Goal: Information Seeking & Learning: Learn about a topic

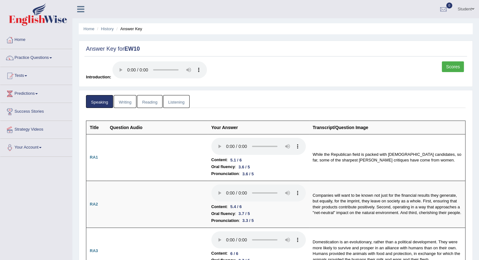
click at [129, 101] on link "Writing" at bounding box center [125, 101] width 23 height 13
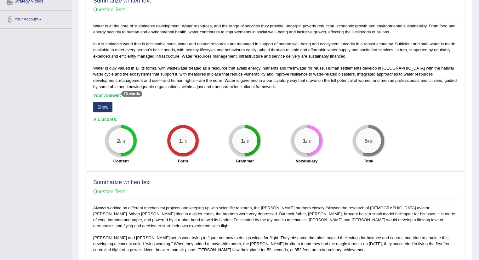
scroll to position [129, 0]
click at [103, 105] on button "Show" at bounding box center [102, 106] width 19 height 11
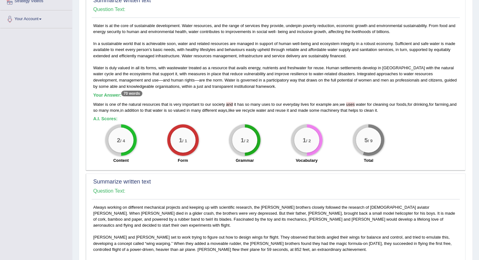
click at [228, 104] on span "and" at bounding box center [229, 104] width 7 height 5
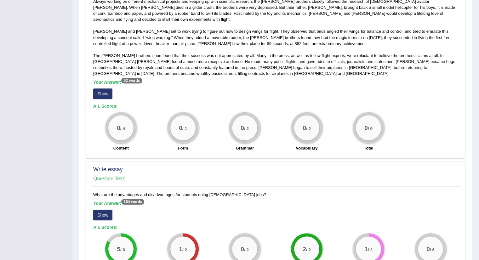
scroll to position [334, 0]
click at [104, 89] on button "Show" at bounding box center [102, 94] width 19 height 11
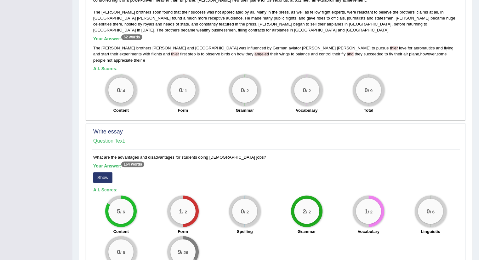
scroll to position [417, 0]
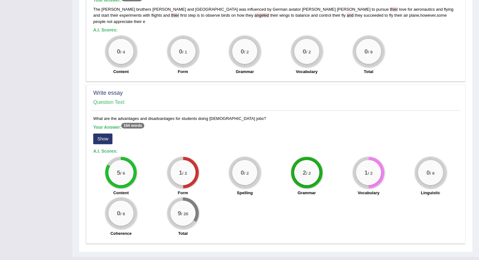
click at [102, 134] on button "Show" at bounding box center [102, 139] width 19 height 11
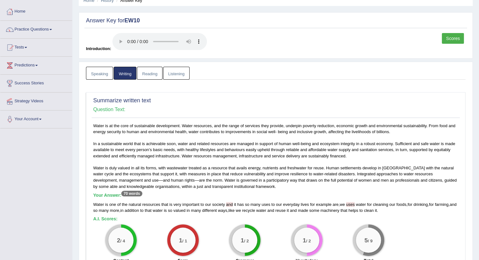
scroll to position [0, 0]
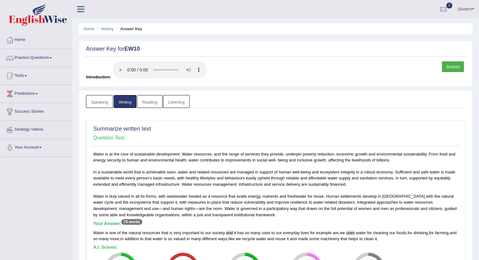
click at [150, 101] on link "Reading" at bounding box center [149, 101] width 25 height 13
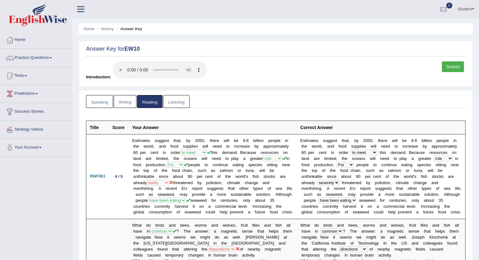
click at [175, 102] on link "Listening" at bounding box center [176, 101] width 26 height 13
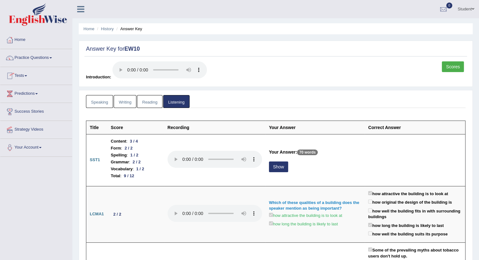
click at [21, 77] on link "Tests" at bounding box center [36, 75] width 72 height 16
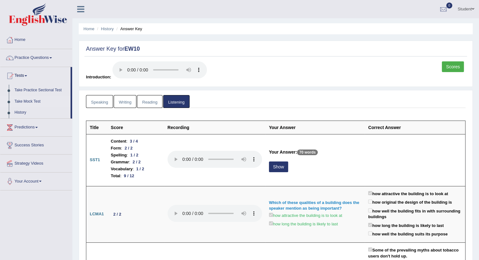
click at [24, 101] on link "Take Mock Test" at bounding box center [41, 101] width 59 height 11
